Goal: Transaction & Acquisition: Purchase product/service

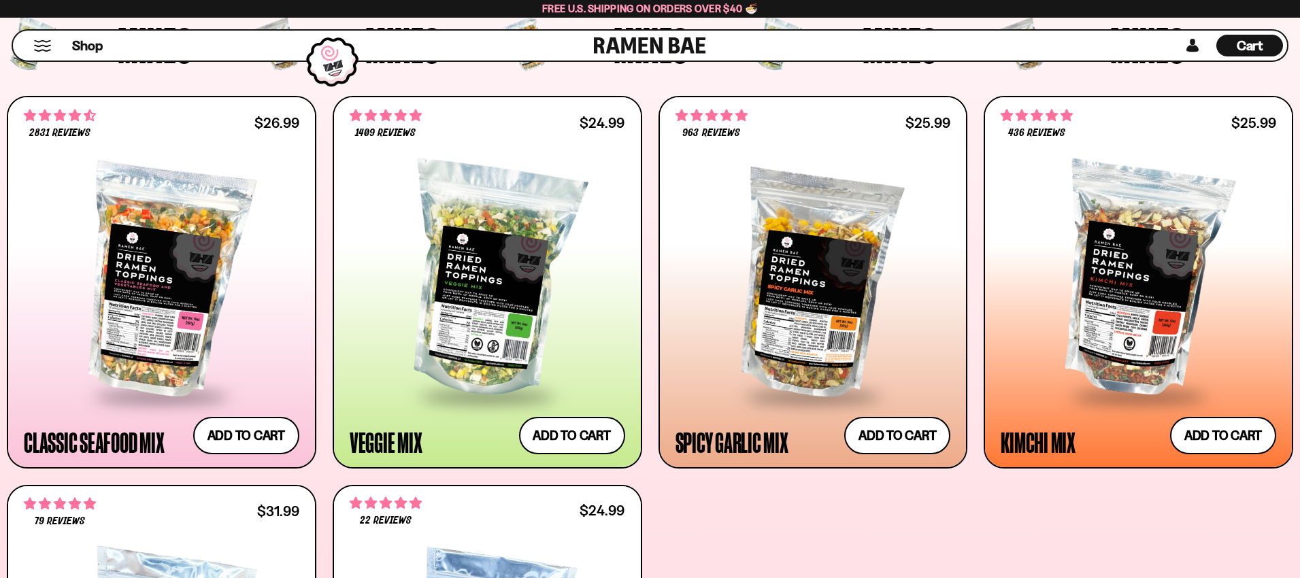
scroll to position [567, 0]
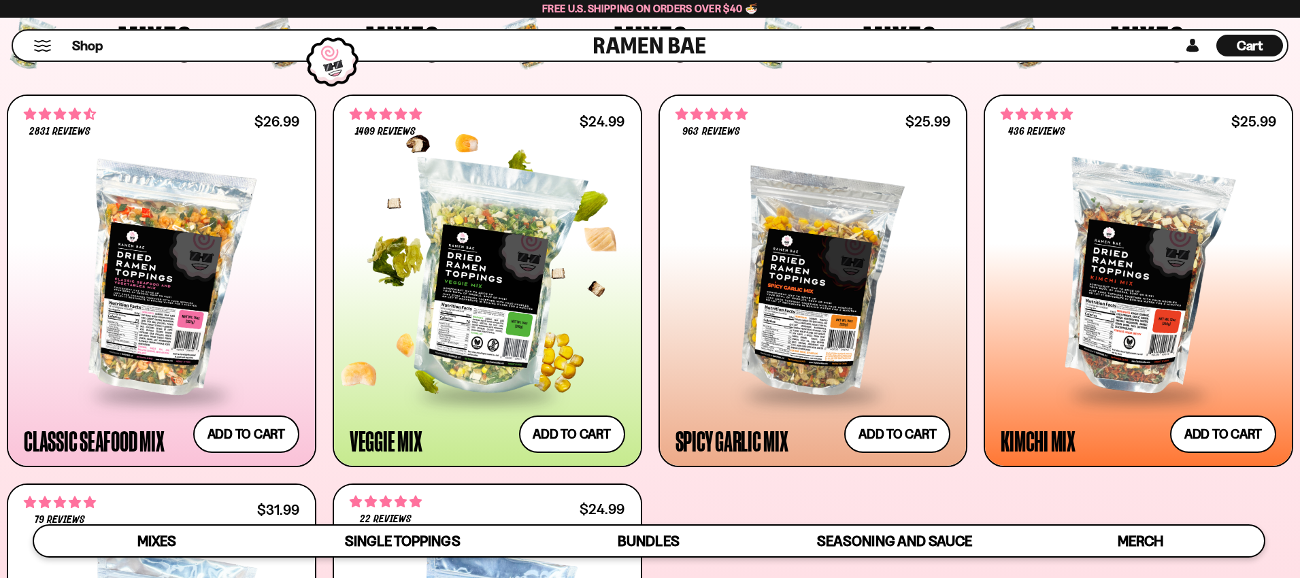
click at [492, 288] on div at bounding box center [487, 279] width 275 height 228
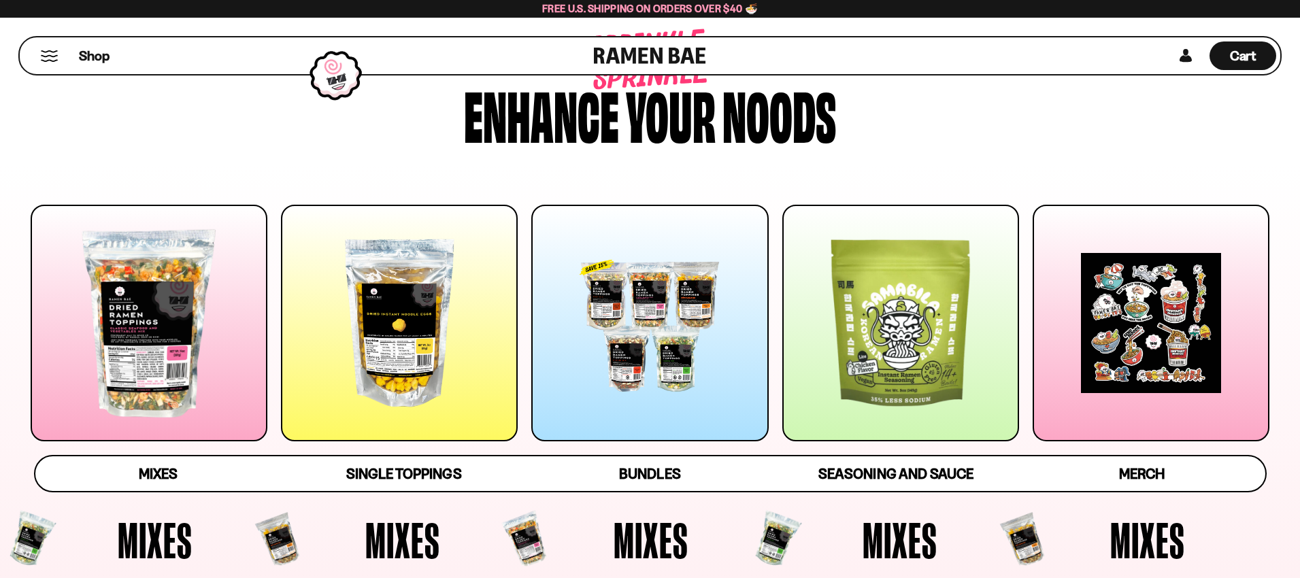
scroll to position [92, 0]
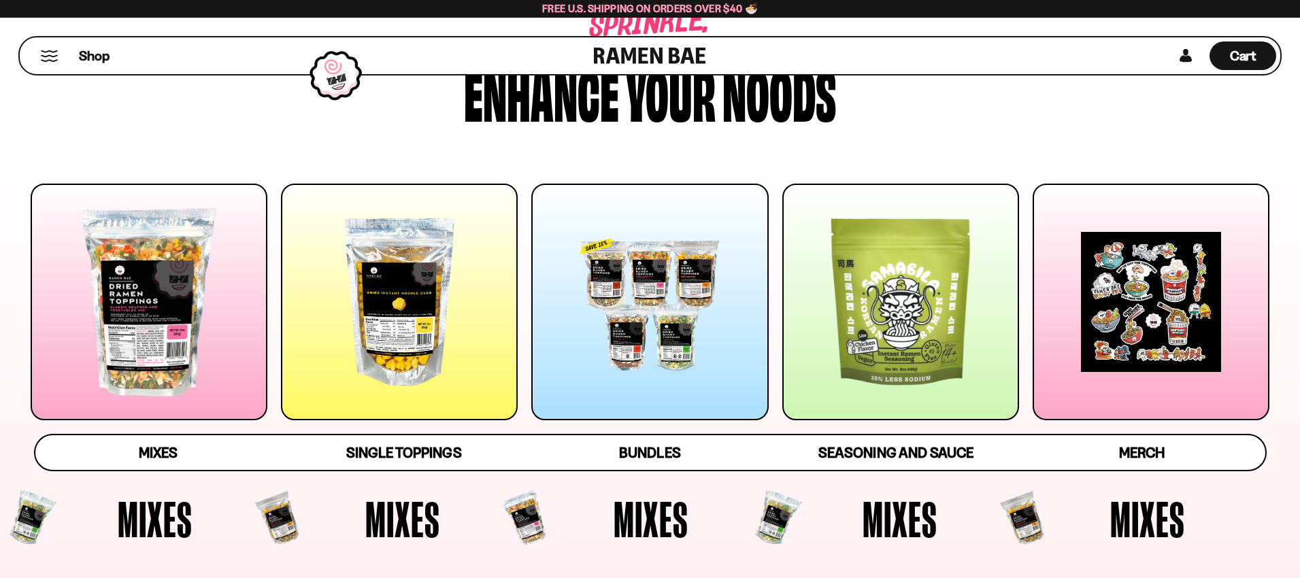
click at [387, 331] on div at bounding box center [399, 302] width 237 height 237
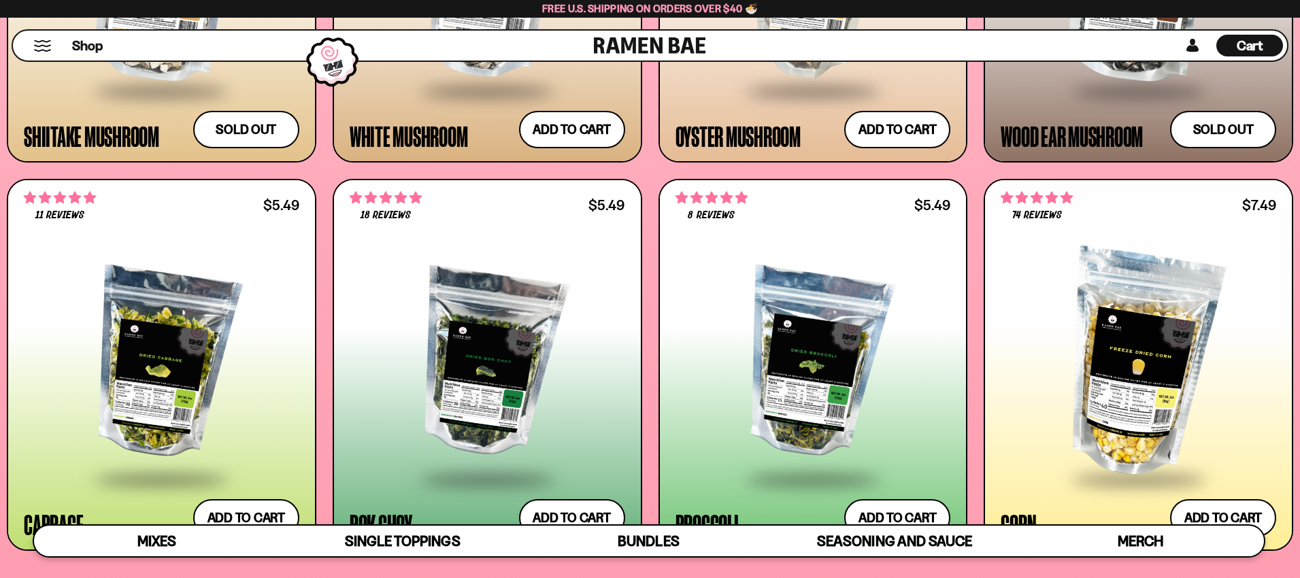
scroll to position [2579, 0]
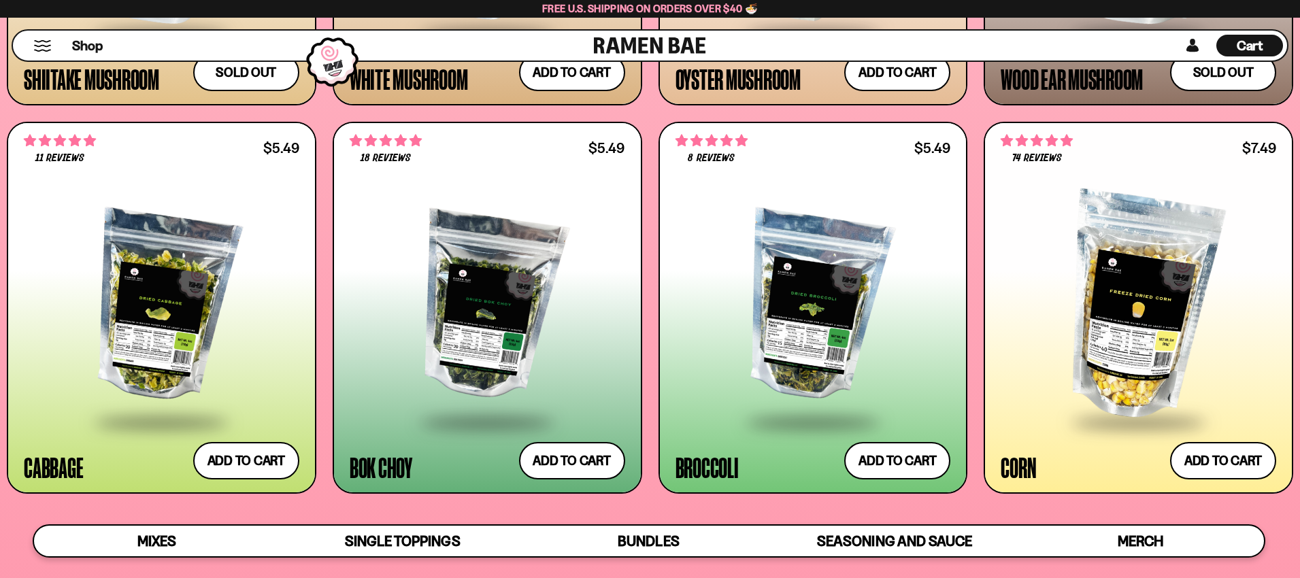
click at [819, 350] on div at bounding box center [812, 306] width 275 height 228
